Goal: Task Accomplishment & Management: Complete application form

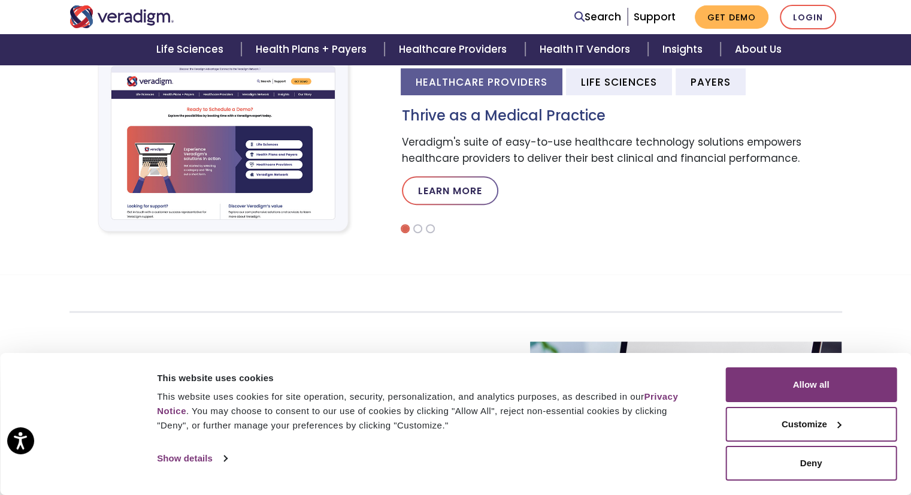
scroll to position [865, 0]
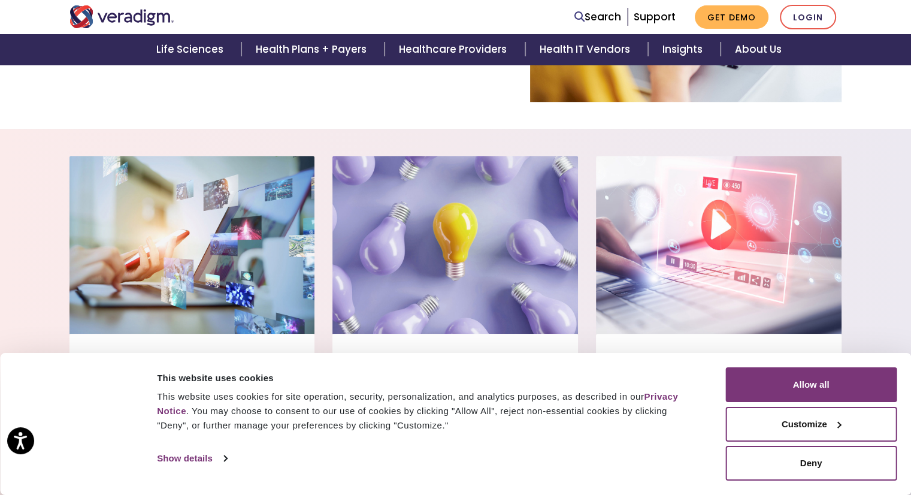
click at [628, 461] on div "Consent Selection Necessary Preferences Statistics Marketing Show details" at bounding box center [433, 458] width 558 height 18
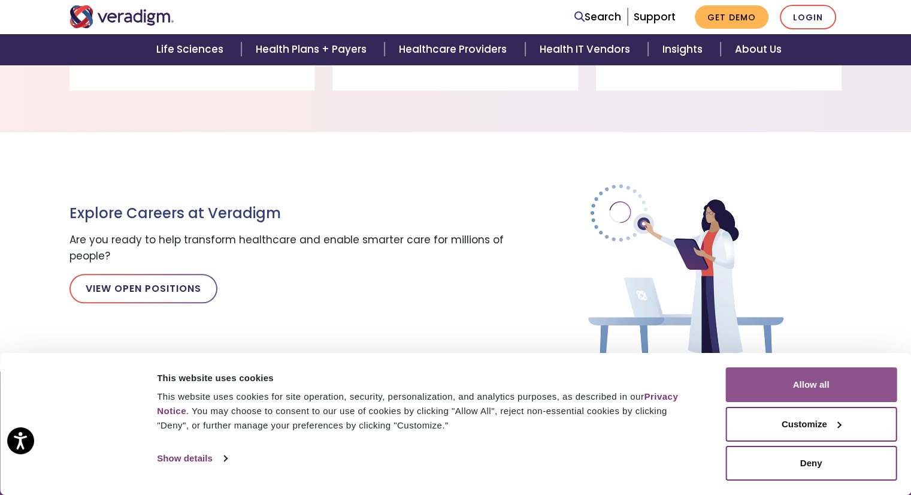
click at [804, 396] on button "Allow all" at bounding box center [810, 384] width 171 height 35
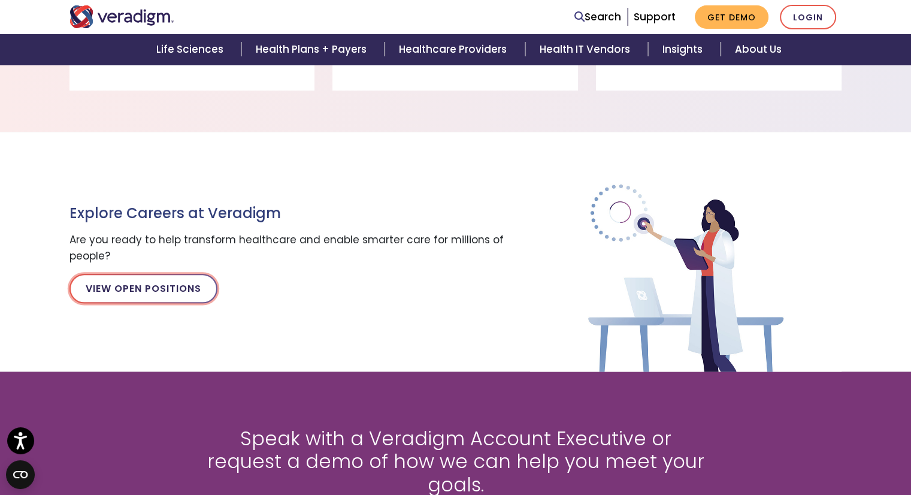
click at [133, 295] on link "View Open Positions" at bounding box center [143, 288] width 148 height 29
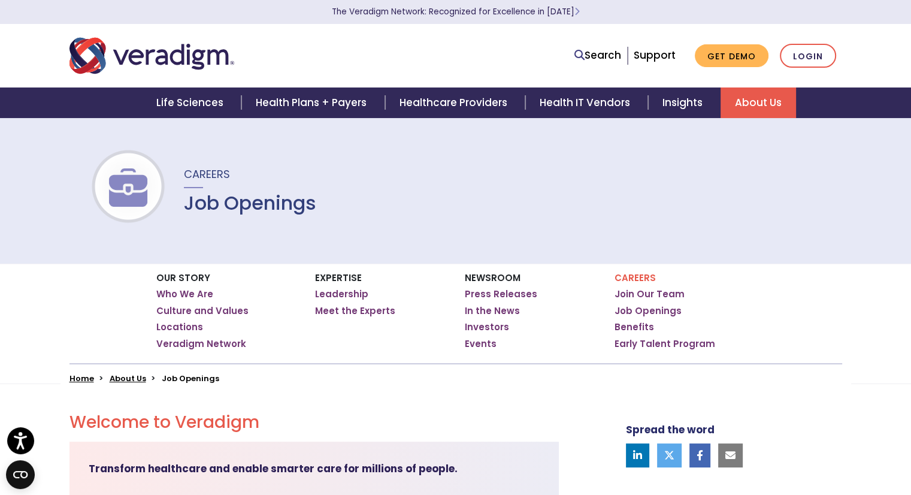
scroll to position [432, 0]
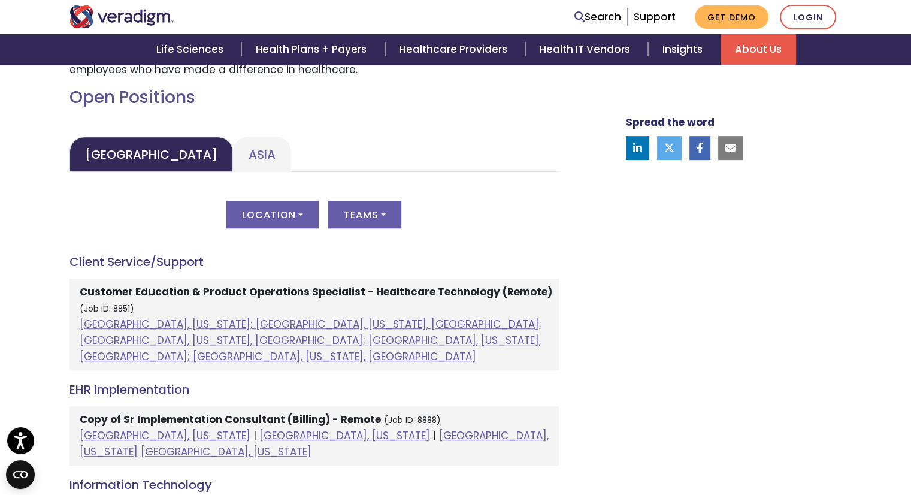
scroll to position [552, 0]
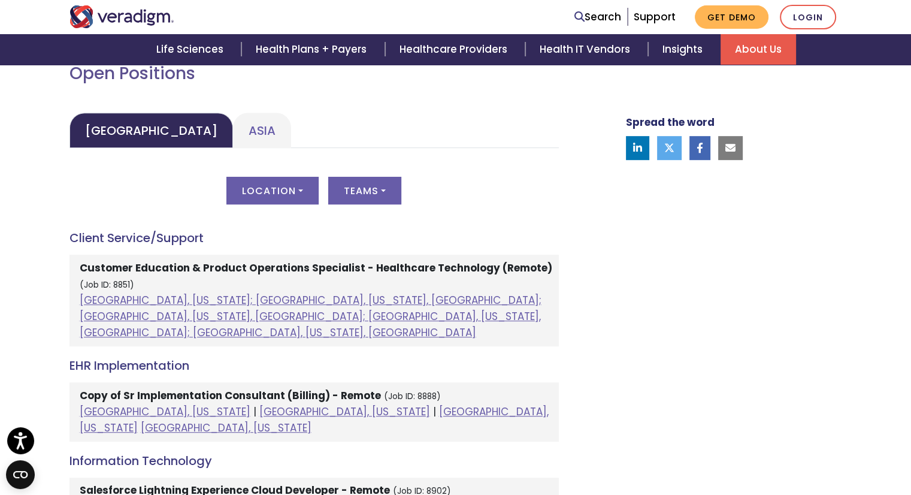
click at [335, 271] on strong "Customer Education & Product Operations Specialist - Healthcare Technology (Rem…" at bounding box center [316, 268] width 473 height 14
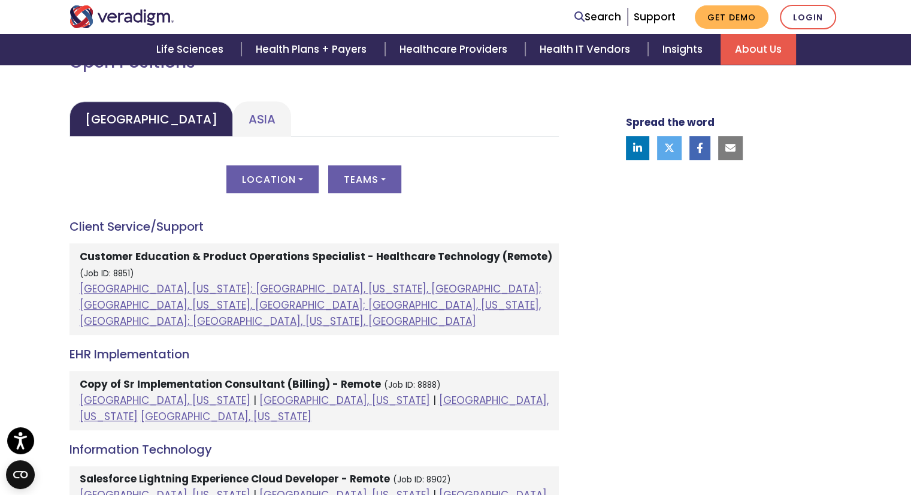
scroll to position [561, 0]
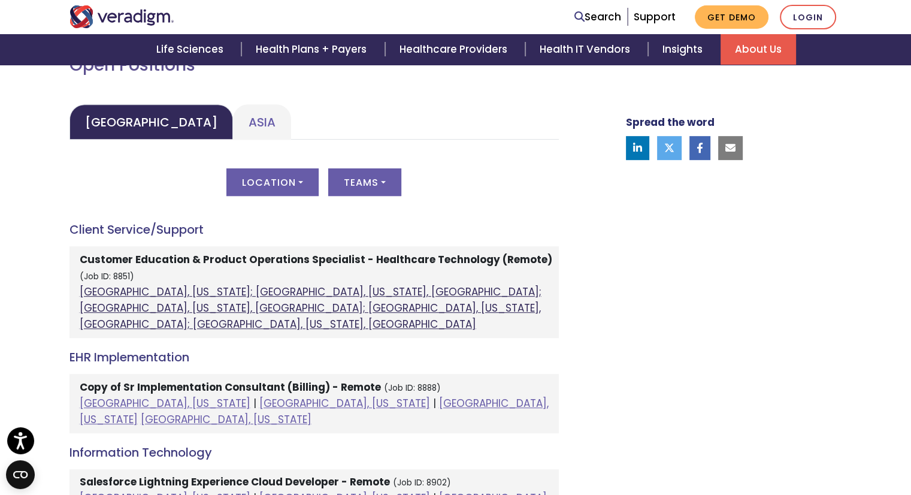
click at [465, 295] on link "Atlanta, Georgia; Orlando, Florida, United States; Phoenix, Arizona, United Sta…" at bounding box center [311, 307] width 462 height 47
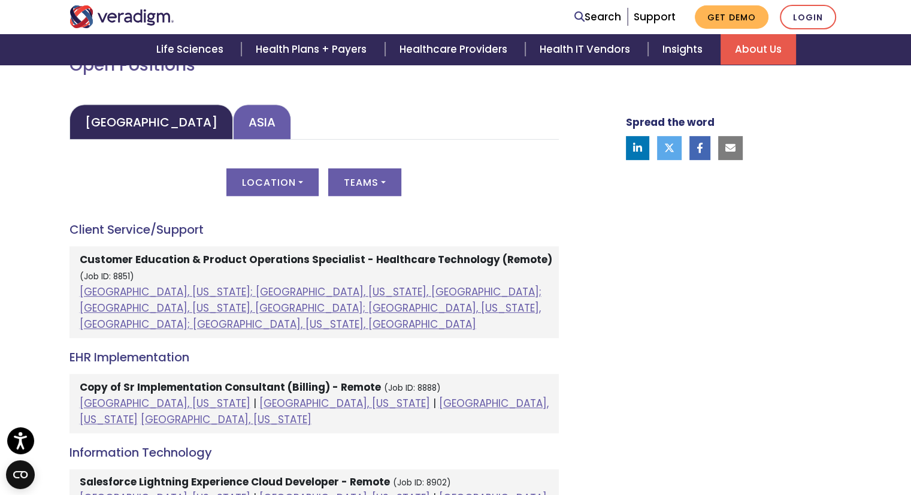
click at [233, 120] on link "Asia" at bounding box center [262, 121] width 58 height 35
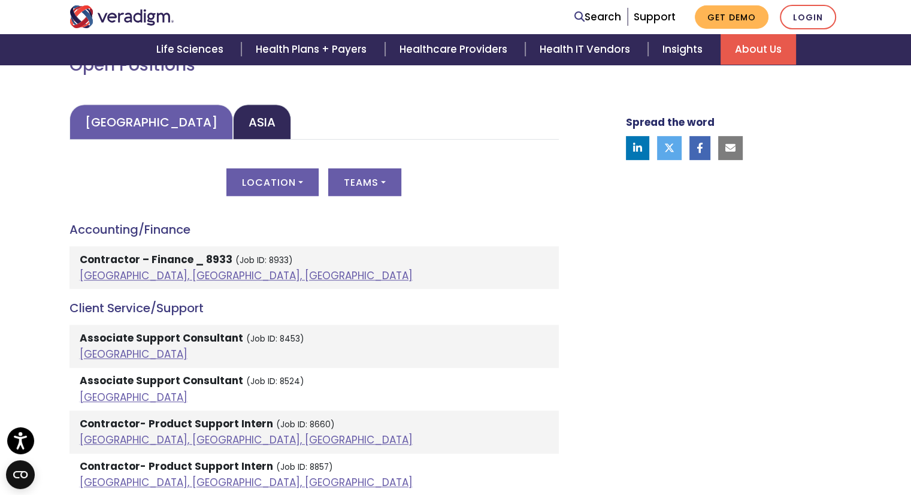
click at [104, 128] on link "United States" at bounding box center [150, 121] width 163 height 35
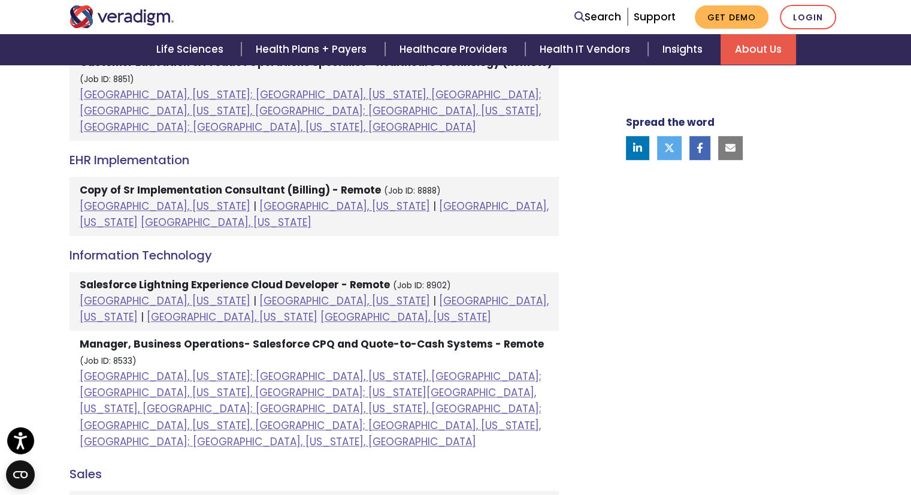
scroll to position [756, 0]
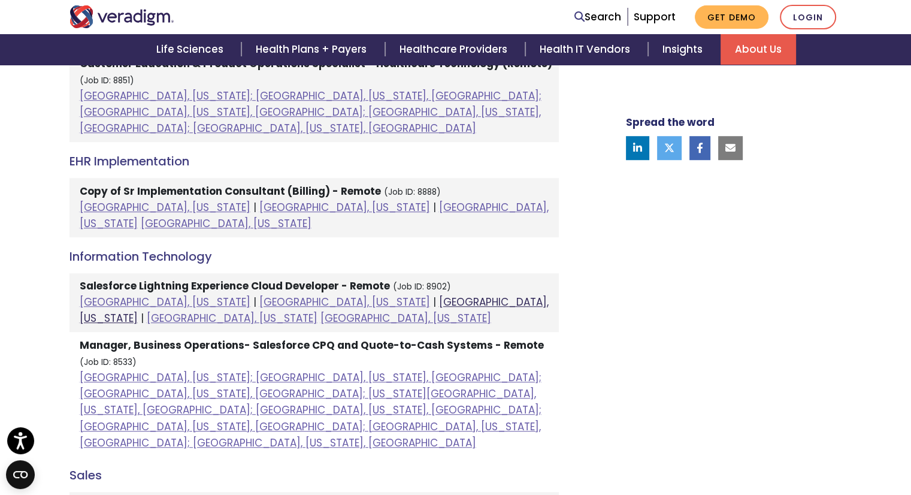
click at [328, 295] on link "Minneapolis, Minnesota" at bounding box center [314, 310] width 469 height 31
